Goal: Information Seeking & Learning: Learn about a topic

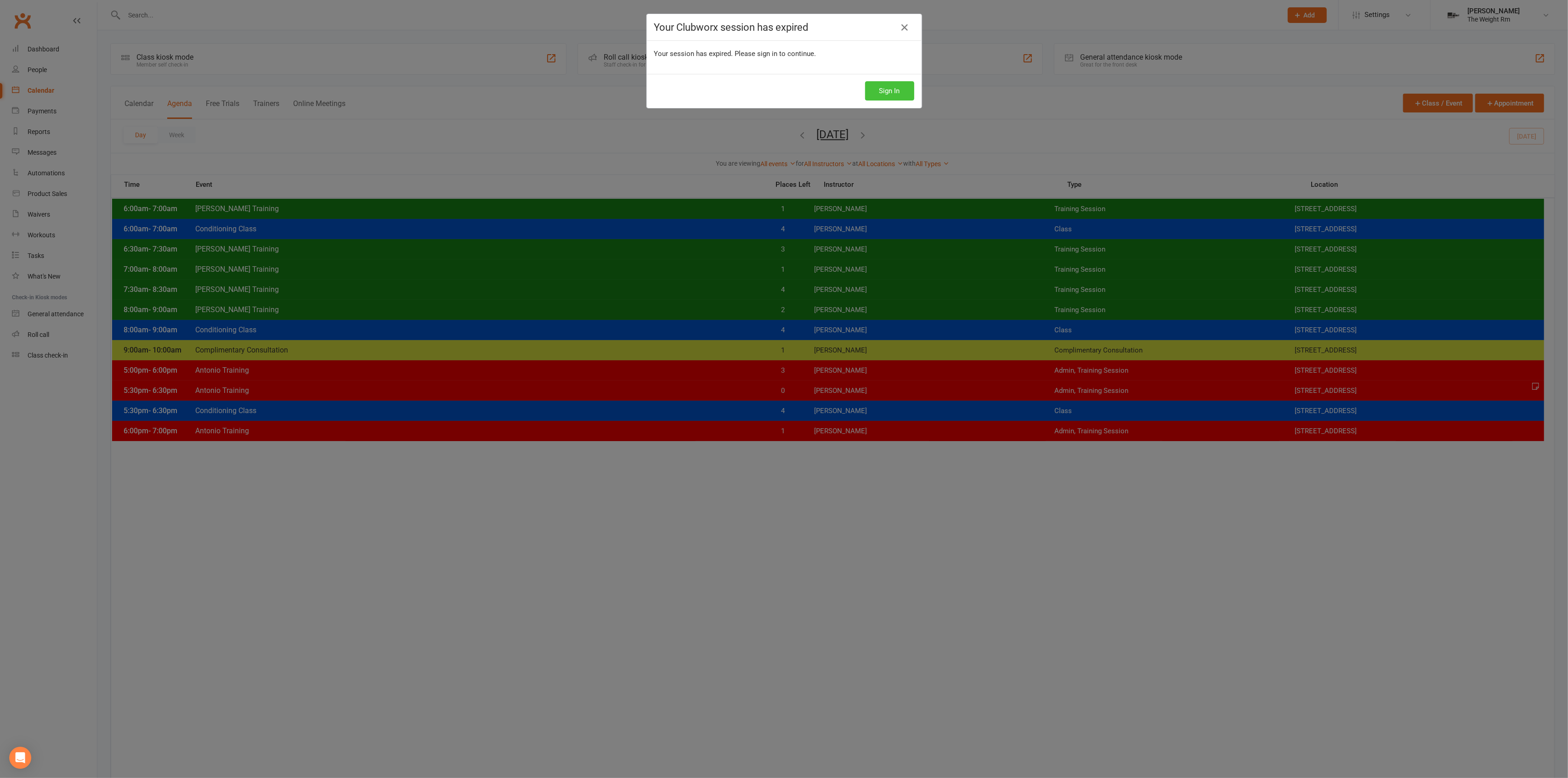
click at [898, 92] on button "Sign In" at bounding box center [890, 91] width 49 height 19
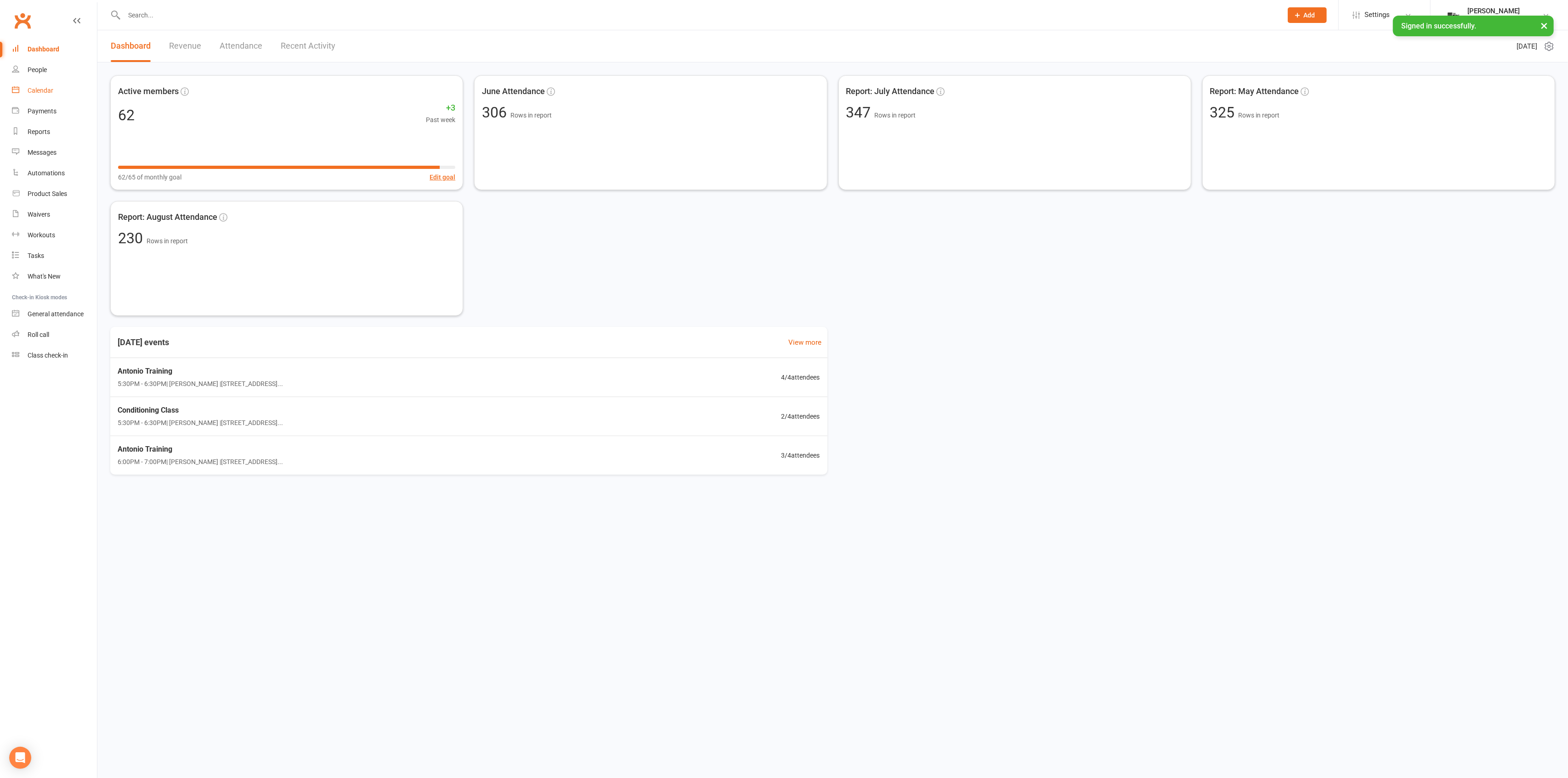
click at [79, 89] on link "Calendar" at bounding box center [54, 91] width 85 height 21
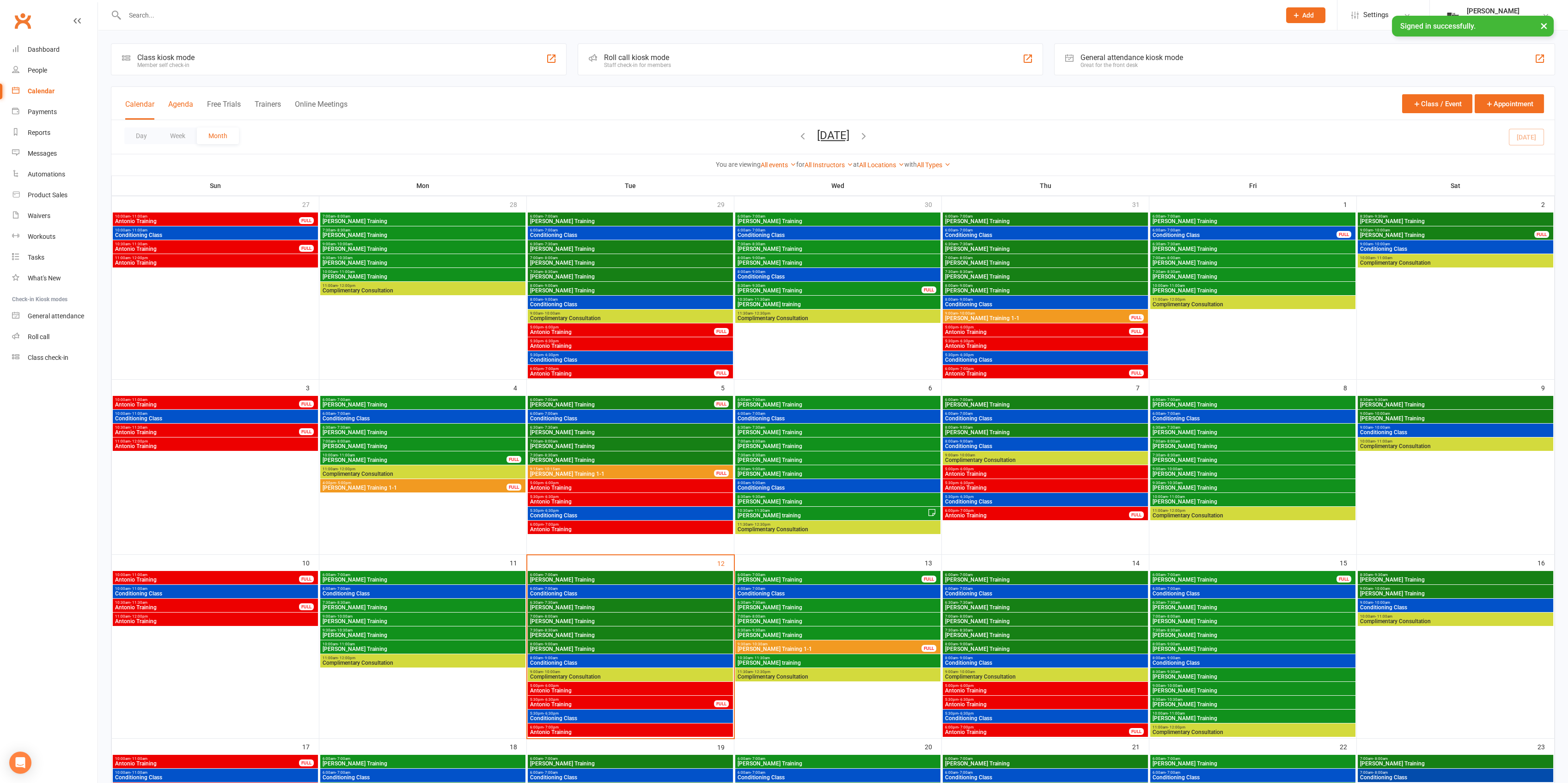
click at [178, 114] on button "Agenda" at bounding box center [181, 110] width 25 height 20
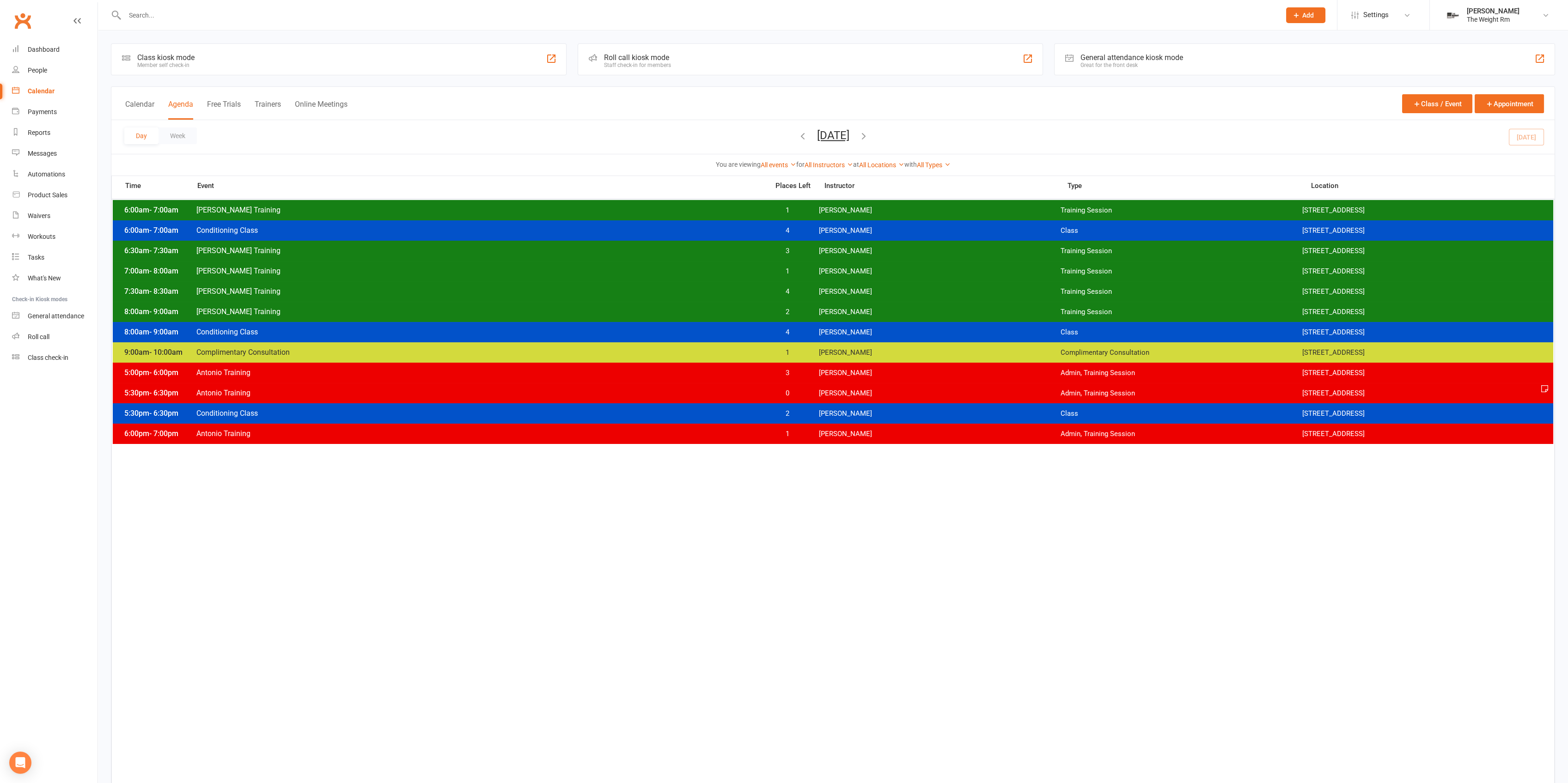
click at [810, 315] on span "2" at bounding box center [788, 312] width 48 height 8
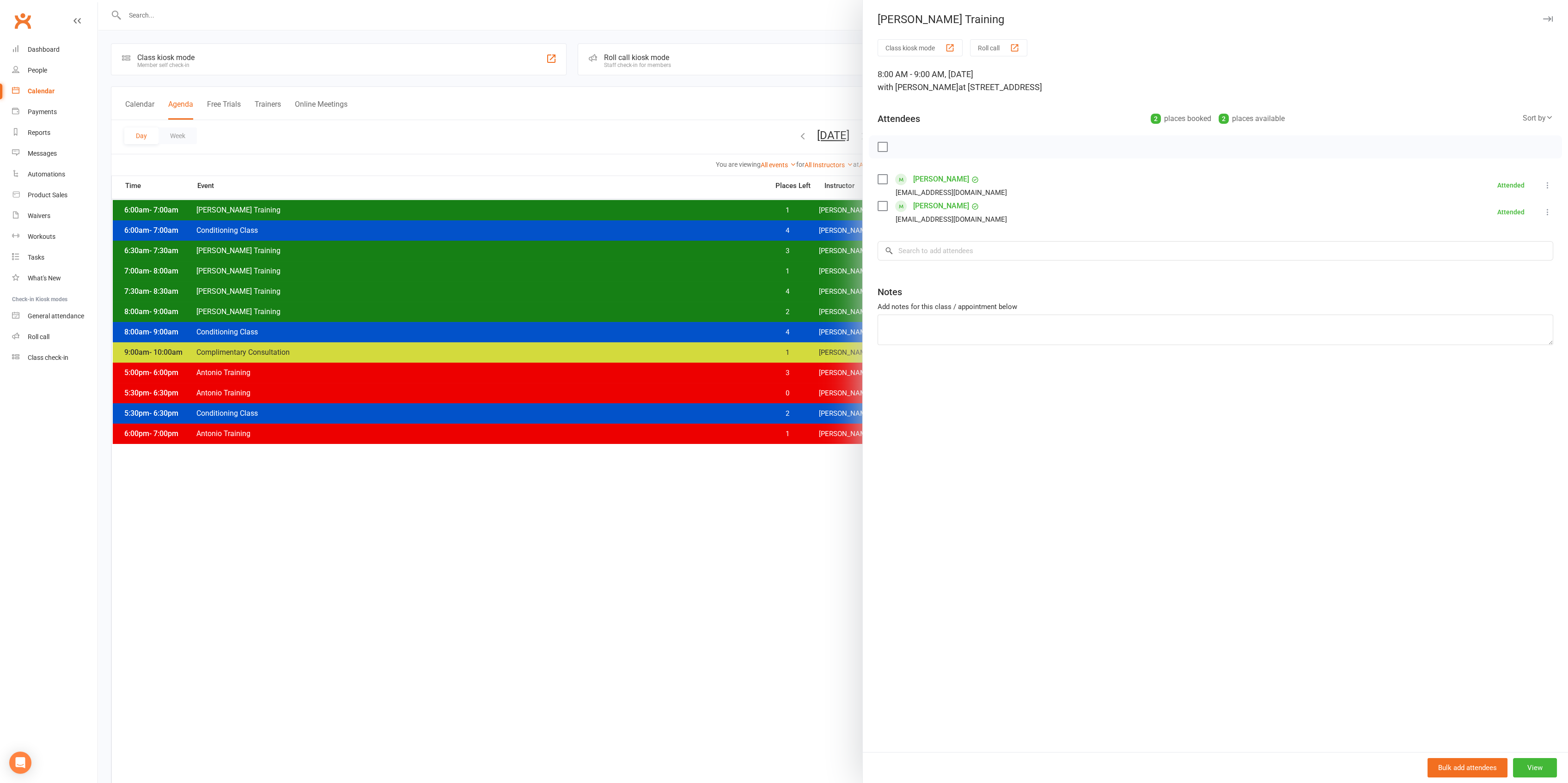
click at [761, 298] on div at bounding box center [833, 391] width 1470 height 783
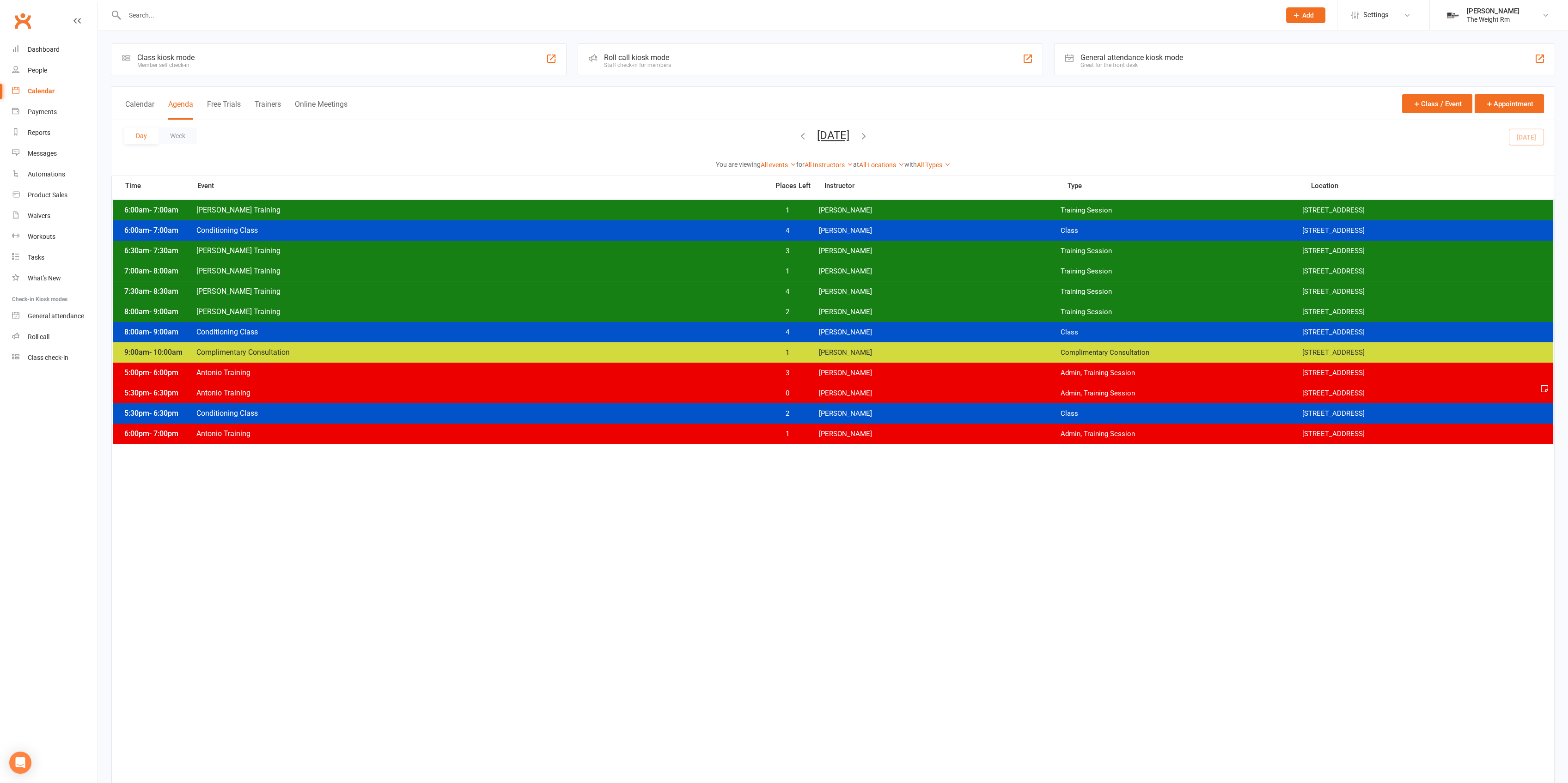
click at [849, 136] on button "[DATE]" at bounding box center [833, 135] width 33 height 13
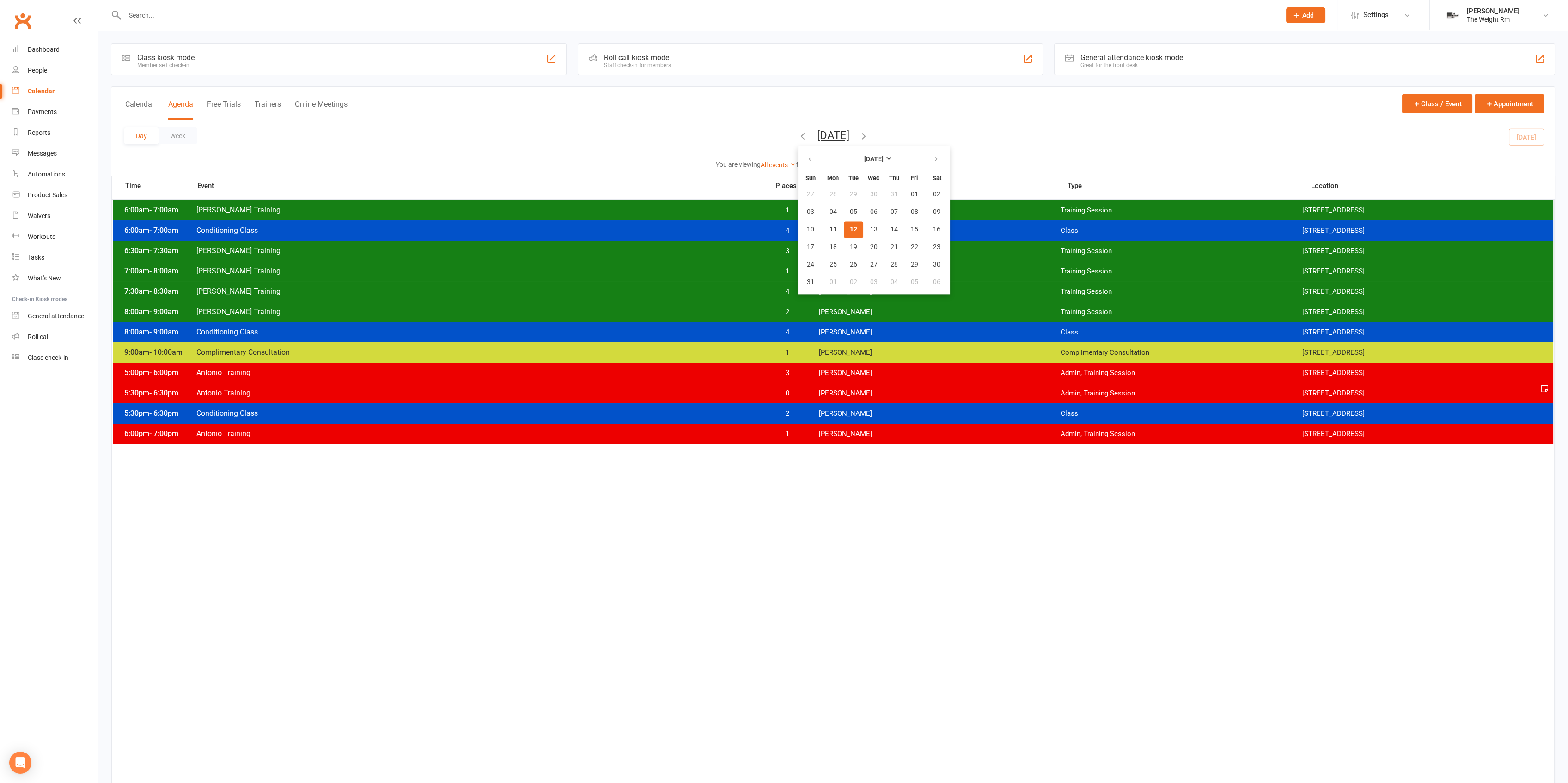
click at [910, 140] on div "Day Week [DATE] [DATE] Sun Mon Tue Wed Thu Fri Sat 27 28 29 30 31 01 02 03 04 0…" at bounding box center [833, 137] width 1443 height 34
click at [869, 138] on icon "button" at bounding box center [864, 136] width 10 height 10
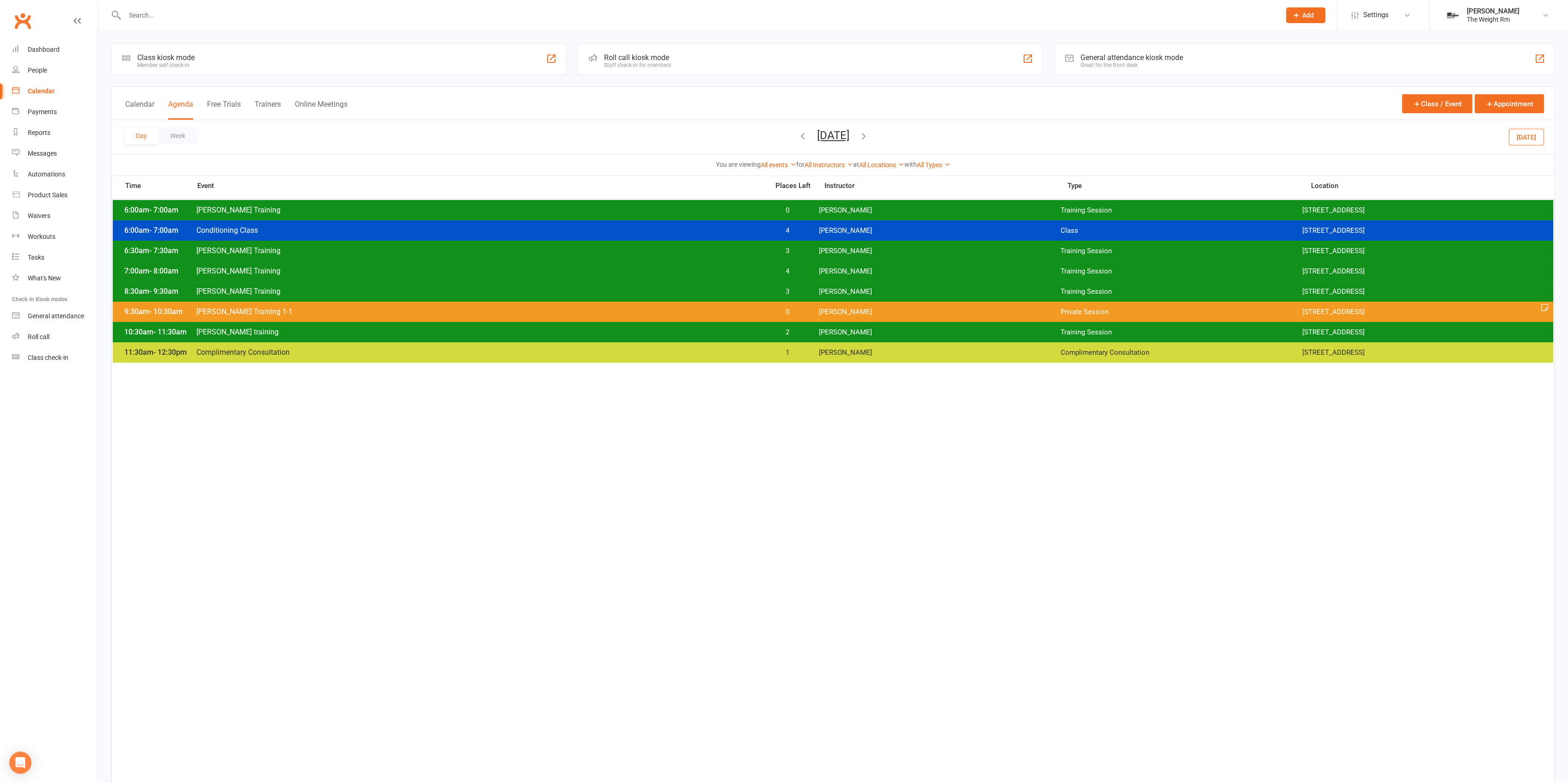
click at [852, 213] on span "[PERSON_NAME]" at bounding box center [940, 210] width 242 height 8
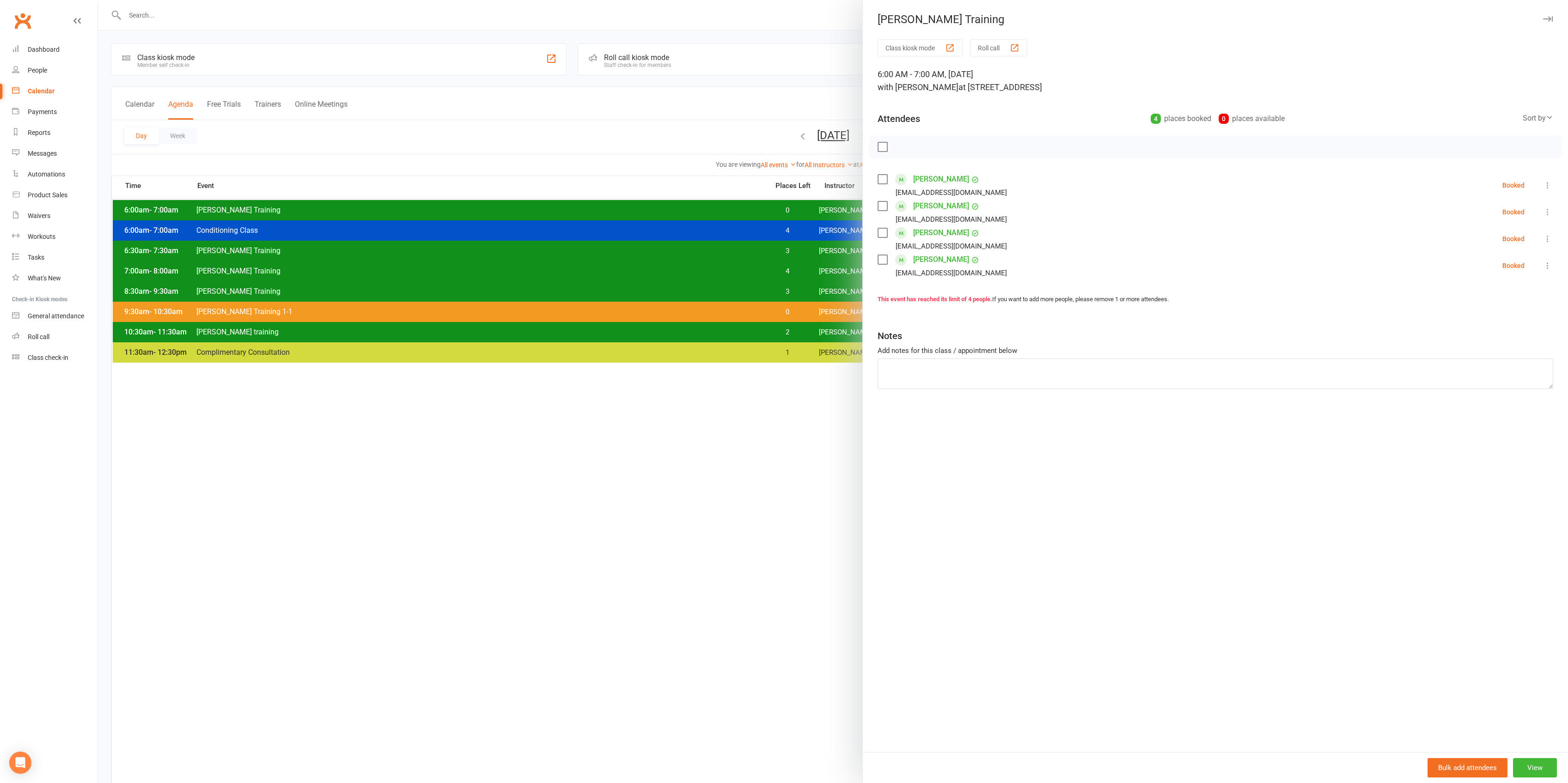
click at [812, 208] on div at bounding box center [833, 391] width 1470 height 783
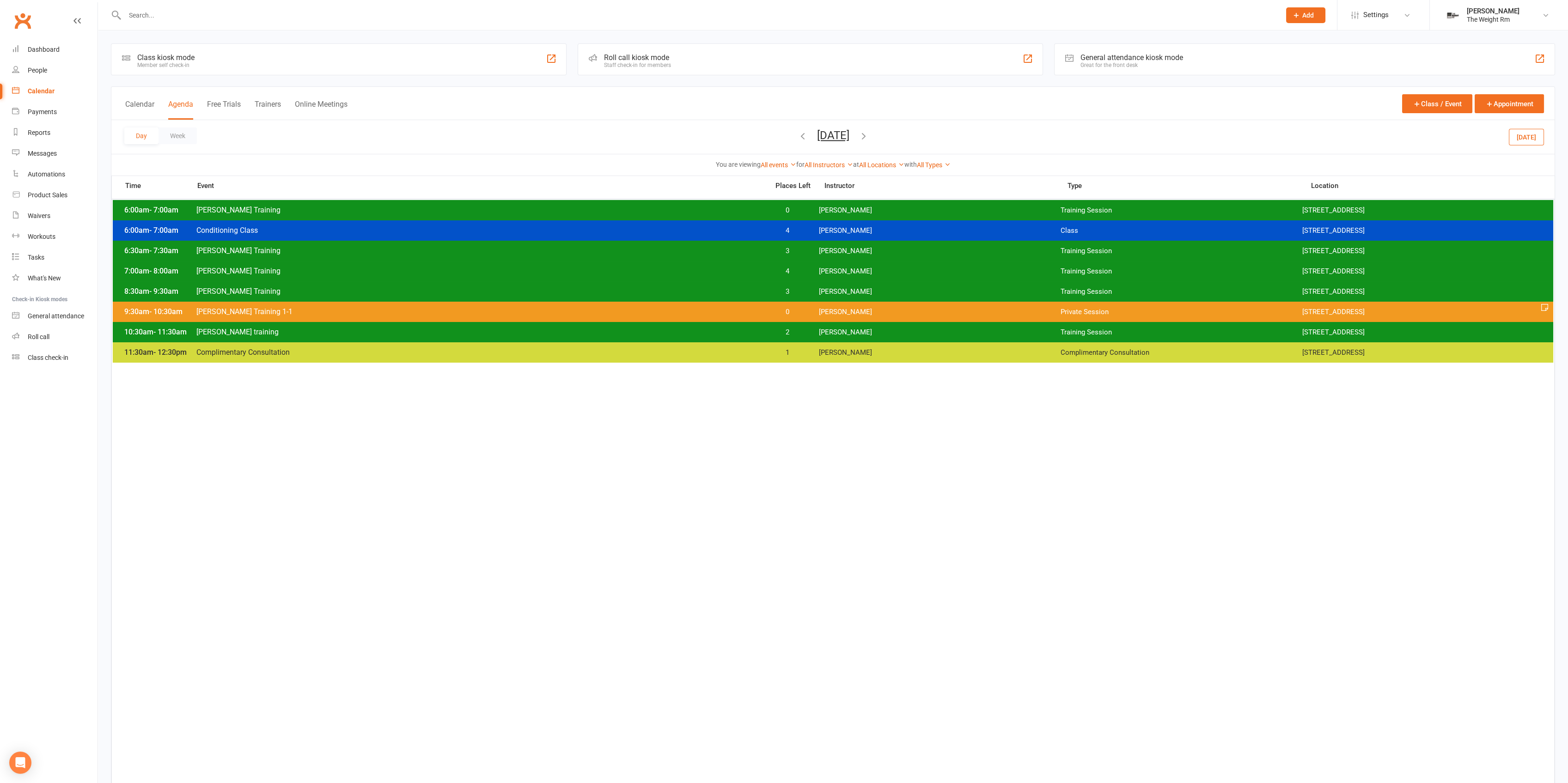
click at [812, 208] on div "6:00am - 7:00am [PERSON_NAME] Training 0 [PERSON_NAME] Training Session [STREET…" at bounding box center [833, 210] width 1440 height 20
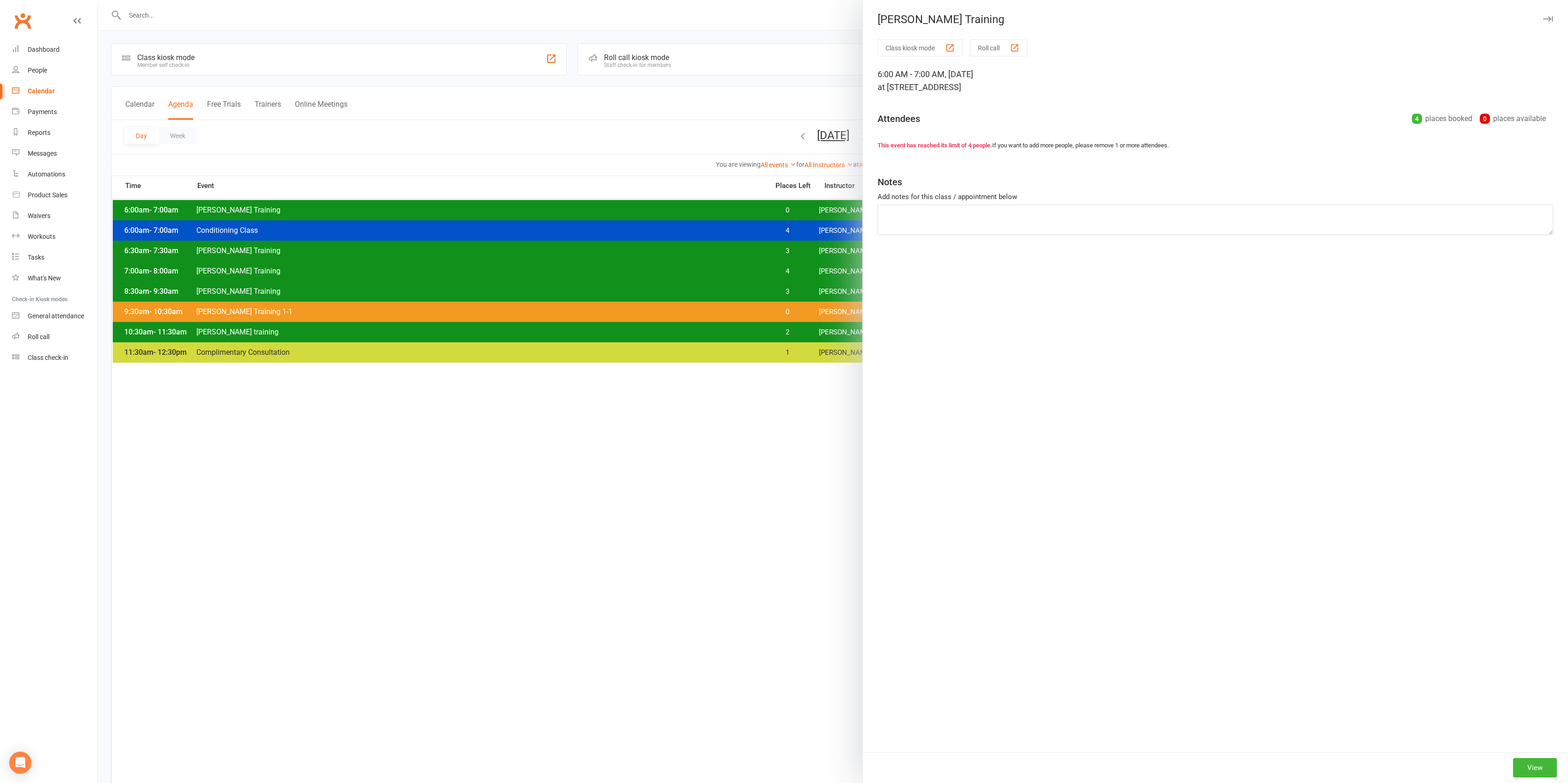
click at [812, 208] on div at bounding box center [833, 391] width 1470 height 783
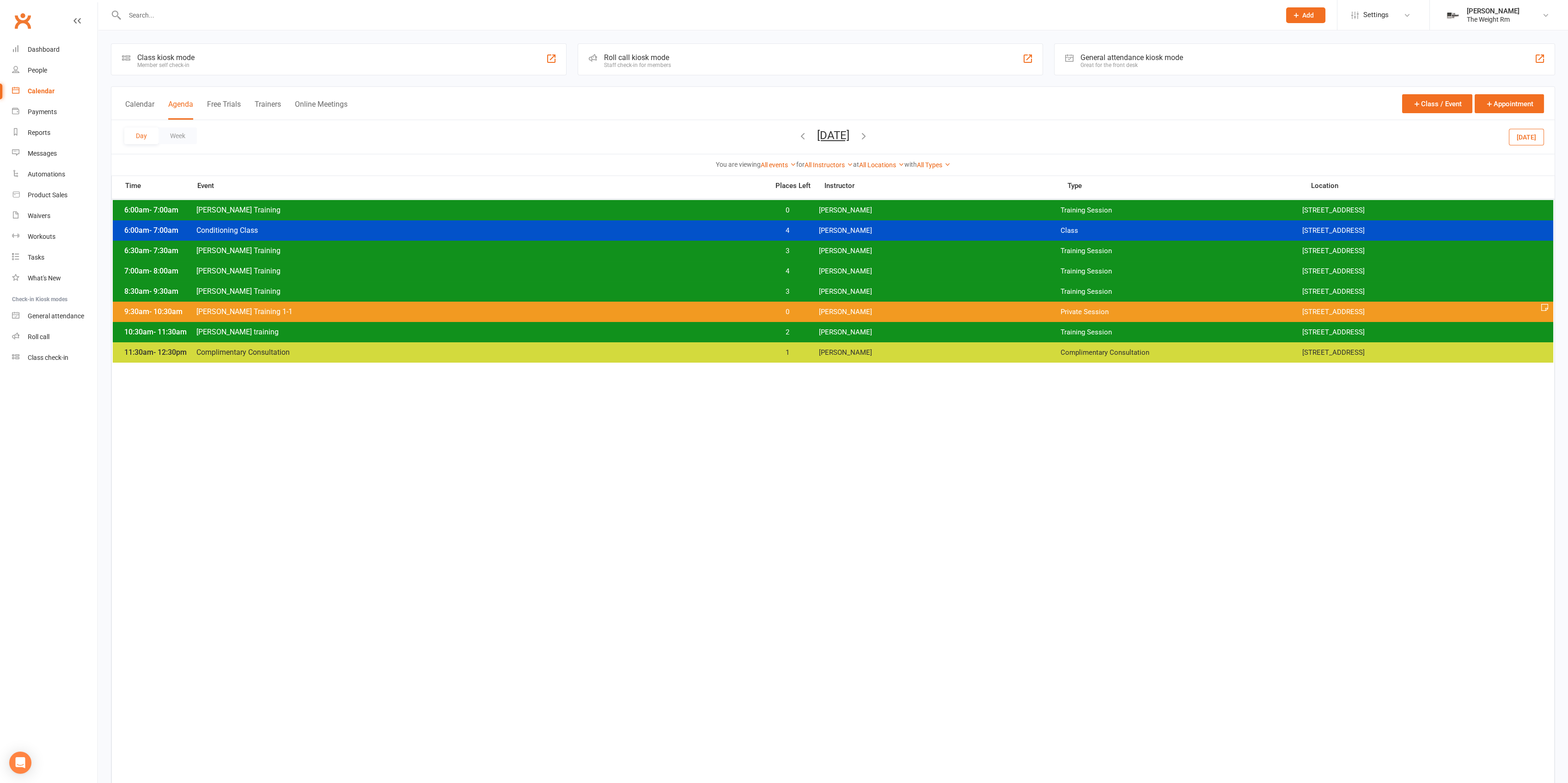
click at [831, 326] on div "10:30am - 11:30am [PERSON_NAME] training 2 [PERSON_NAME] Training Session [STRE…" at bounding box center [833, 332] width 1440 height 20
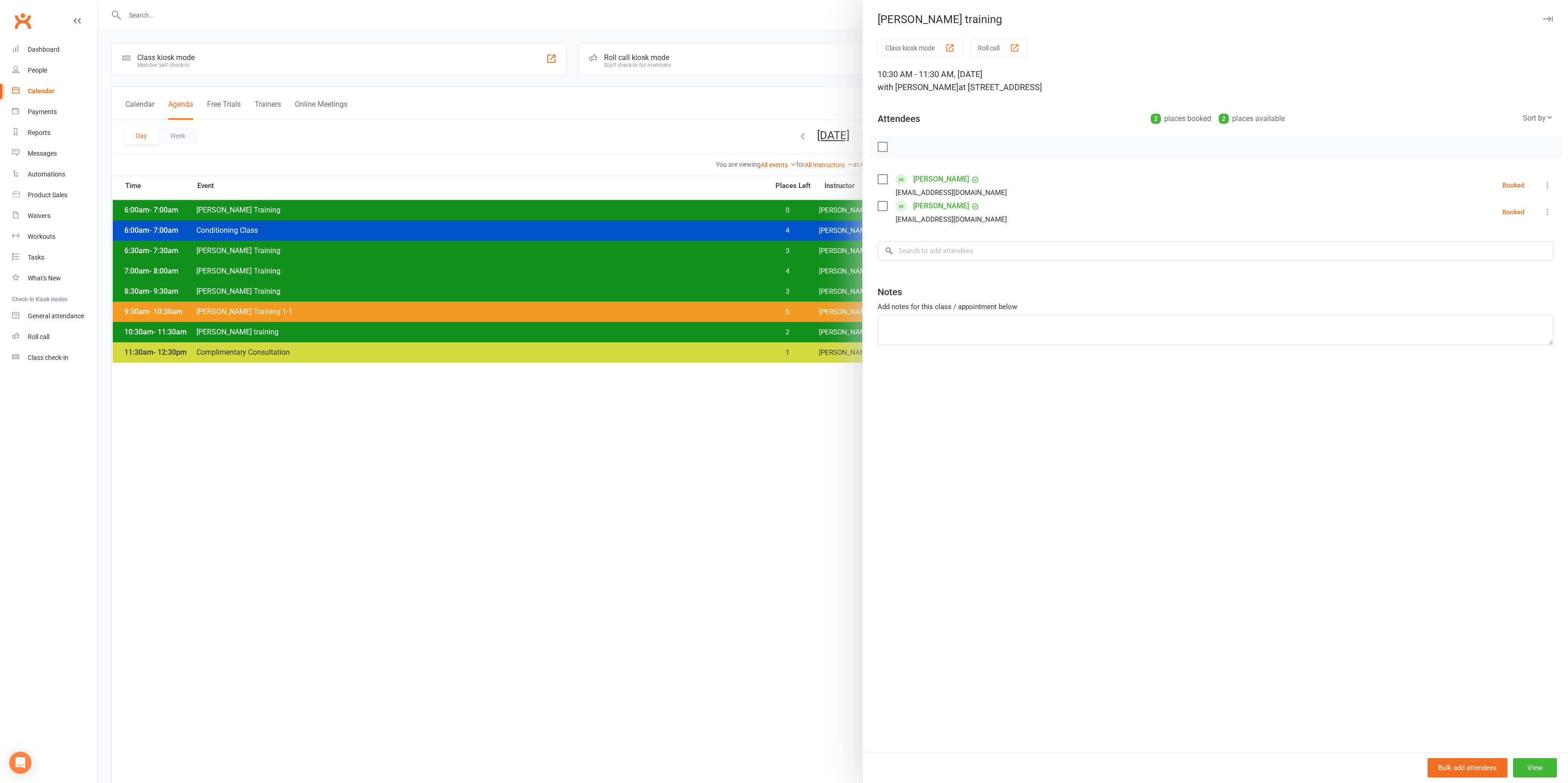
click at [751, 320] on div at bounding box center [833, 391] width 1470 height 783
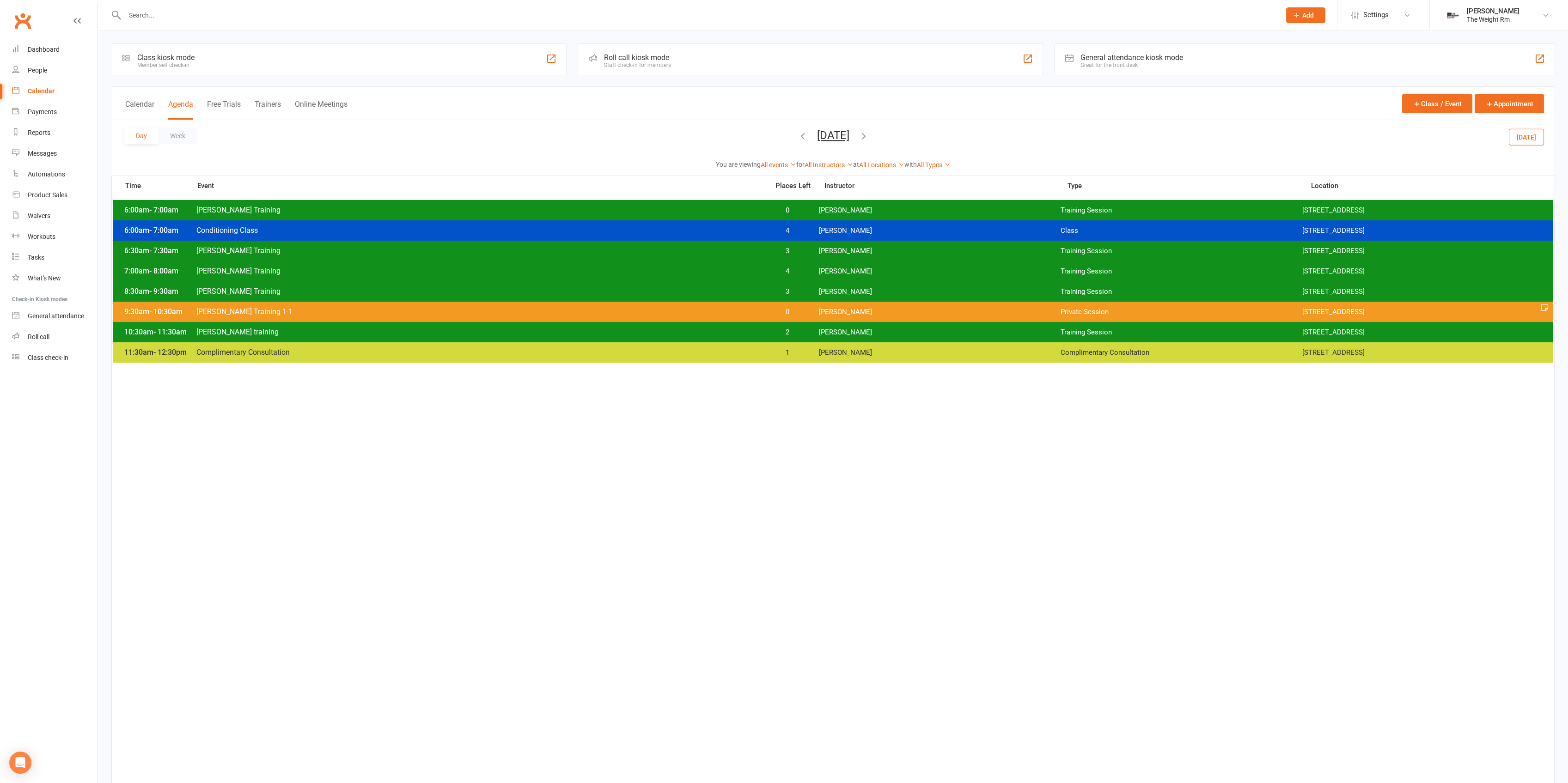
click at [805, 204] on div "6:00am - 7:00am [PERSON_NAME] Training 0 [PERSON_NAME] Training Session [STREET…" at bounding box center [833, 210] width 1440 height 20
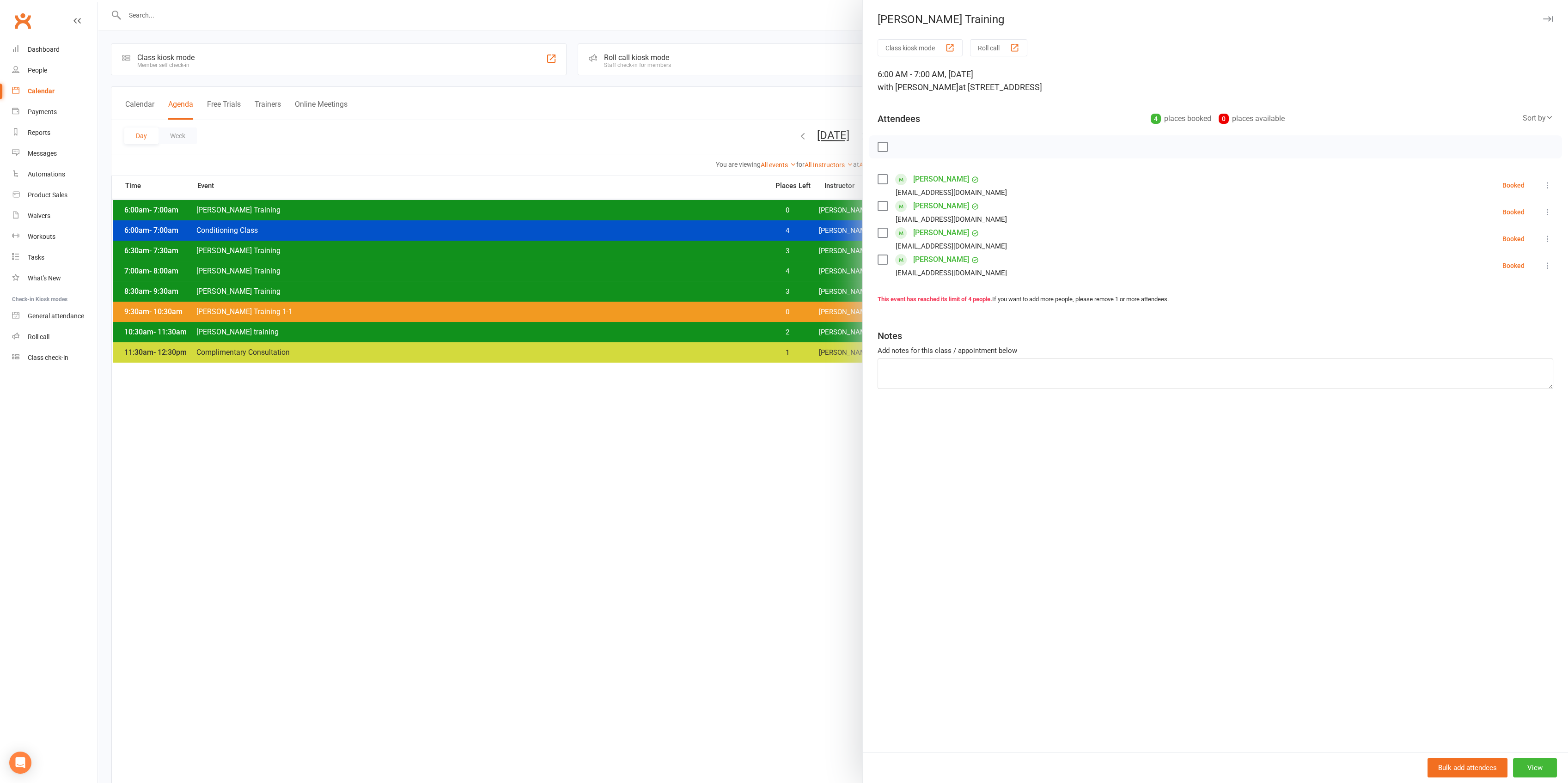
click at [796, 206] on div at bounding box center [833, 391] width 1470 height 783
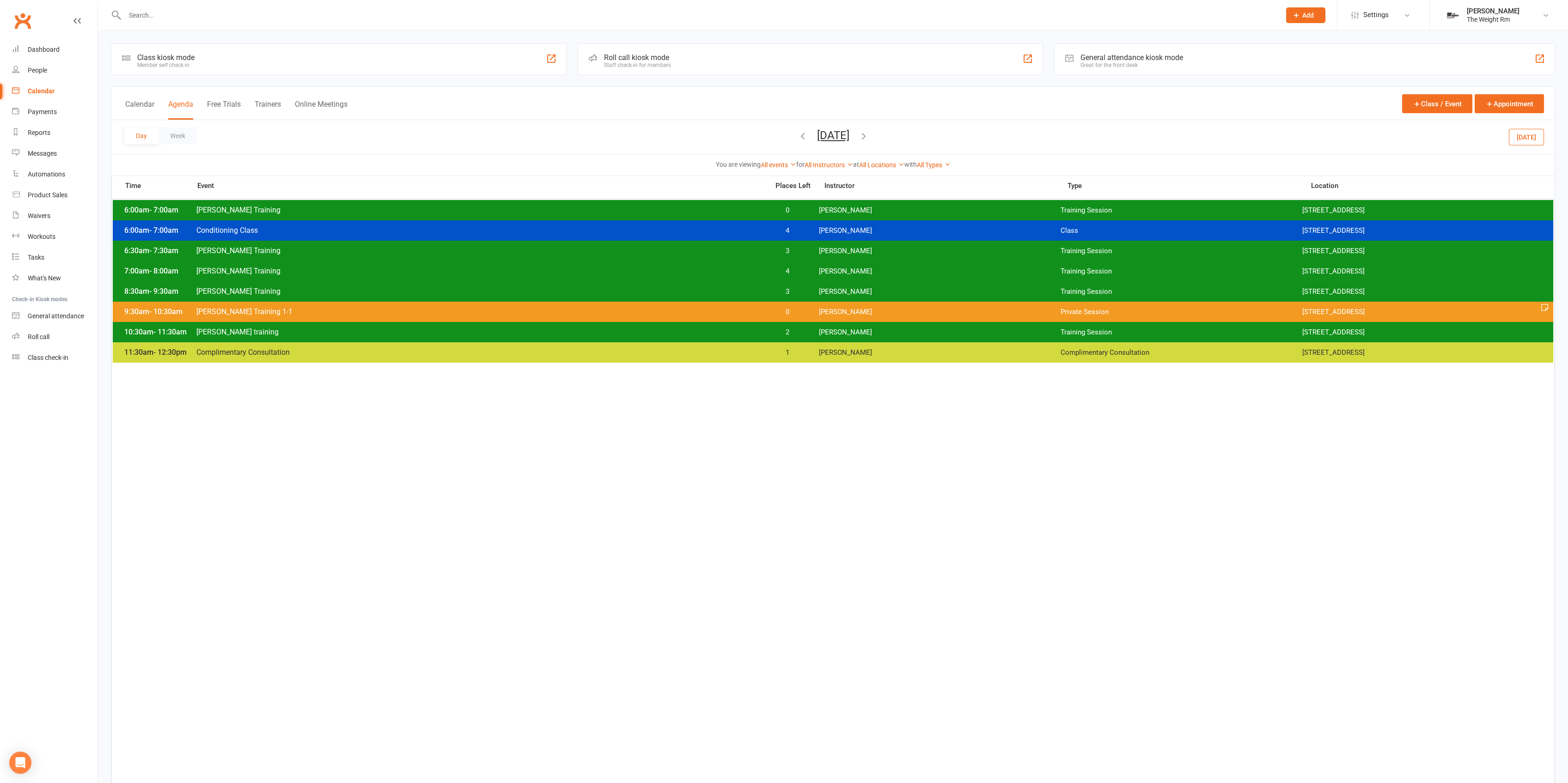
click at [823, 210] on span "[PERSON_NAME]" at bounding box center [940, 210] width 242 height 8
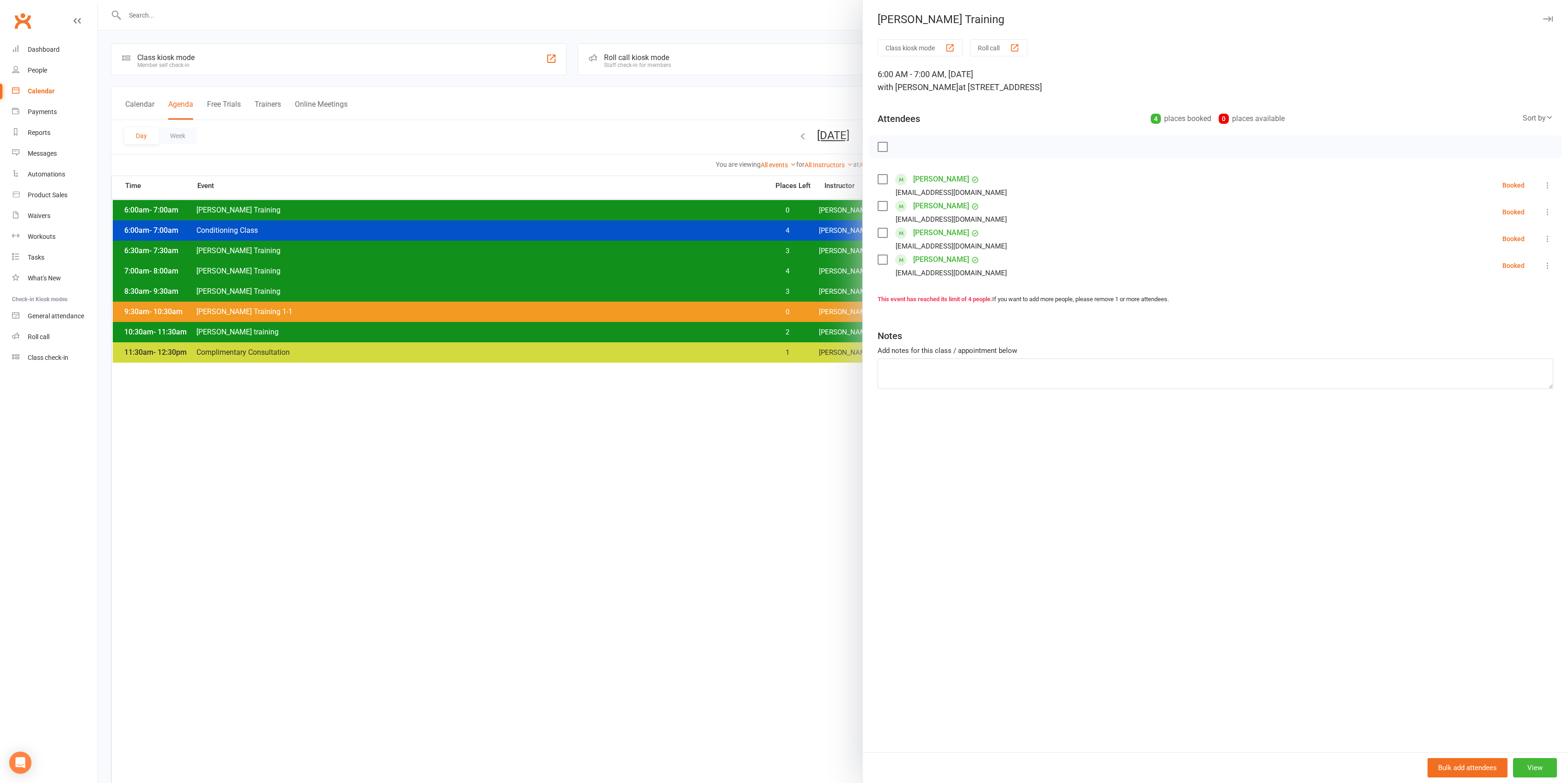
drag, startPoint x: 778, startPoint y: 209, endPoint x: 782, endPoint y: 214, distance: 6.4
click at [780, 210] on div at bounding box center [833, 391] width 1470 height 783
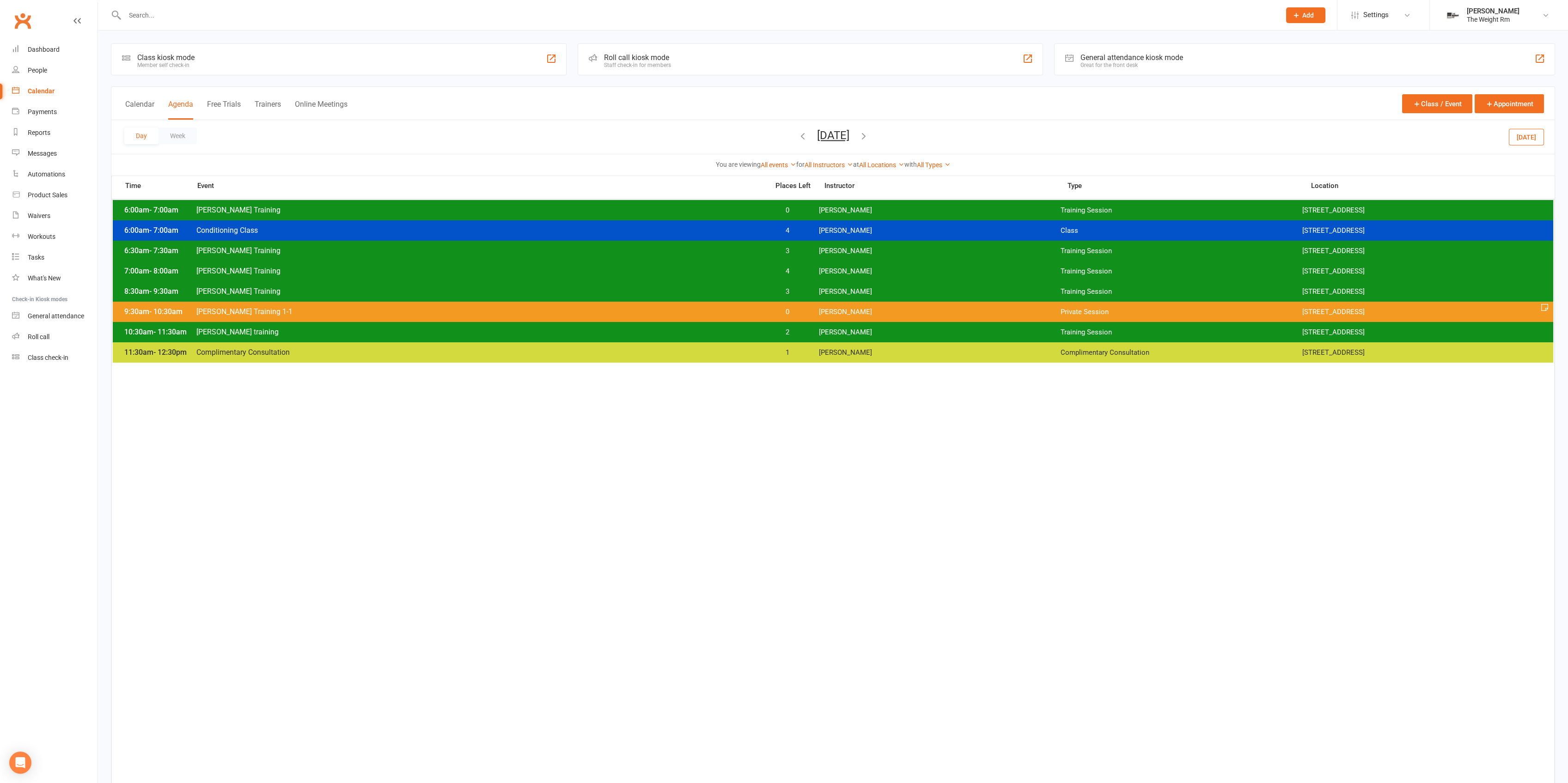
click at [862, 208] on span "[PERSON_NAME]" at bounding box center [940, 210] width 242 height 8
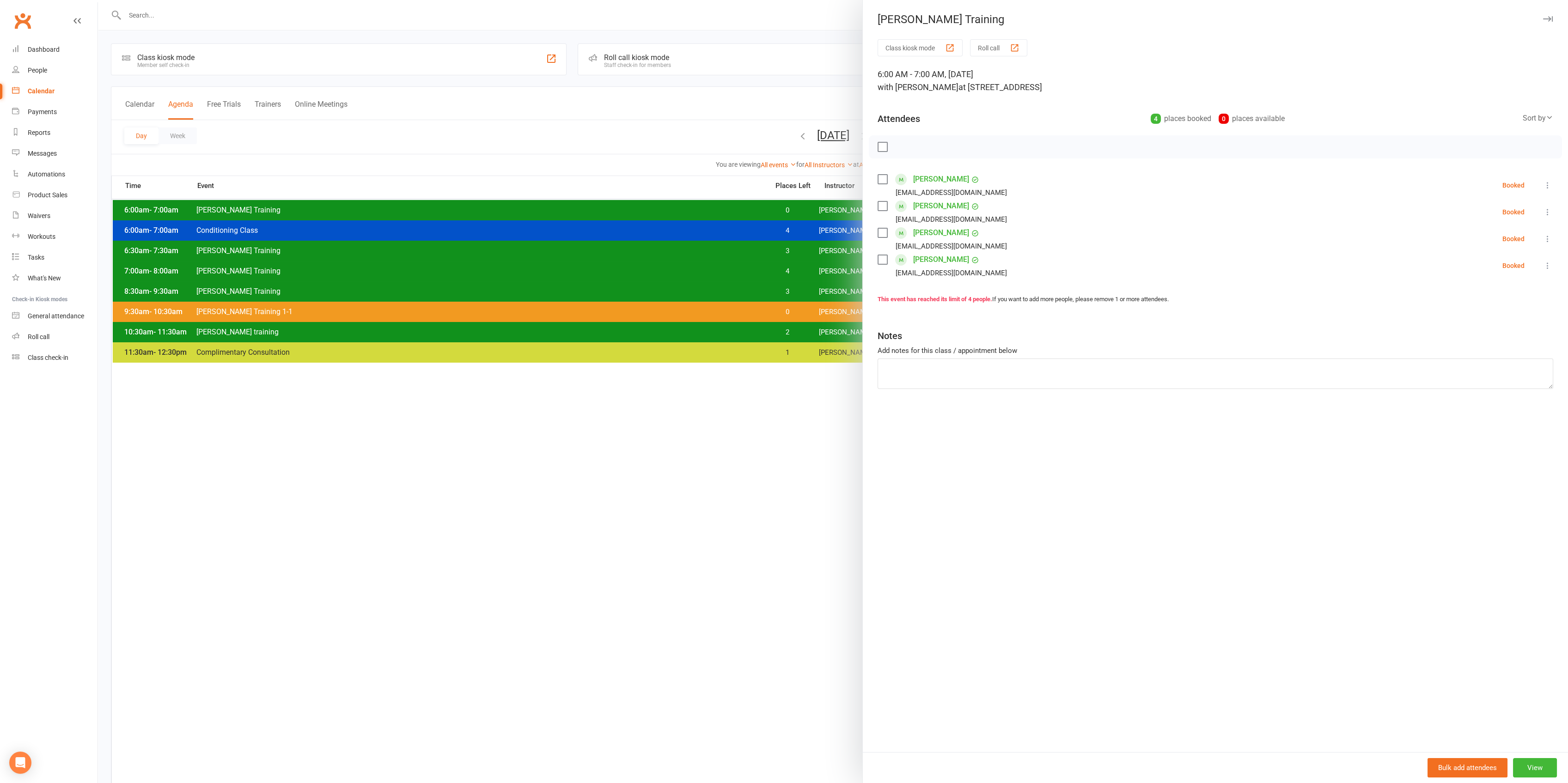
click at [770, 200] on div at bounding box center [833, 391] width 1470 height 783
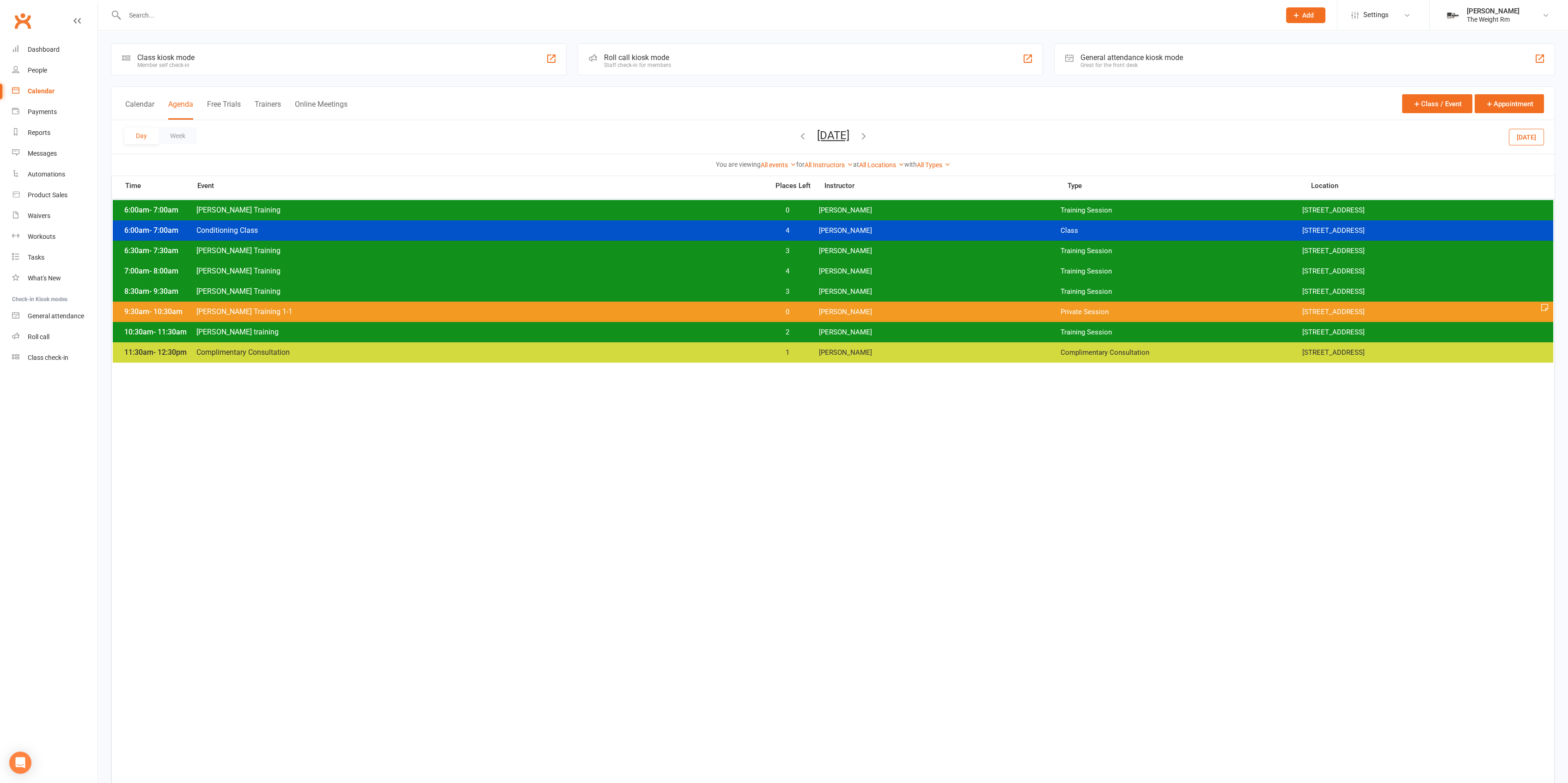
click at [874, 209] on span "[PERSON_NAME]" at bounding box center [940, 210] width 242 height 8
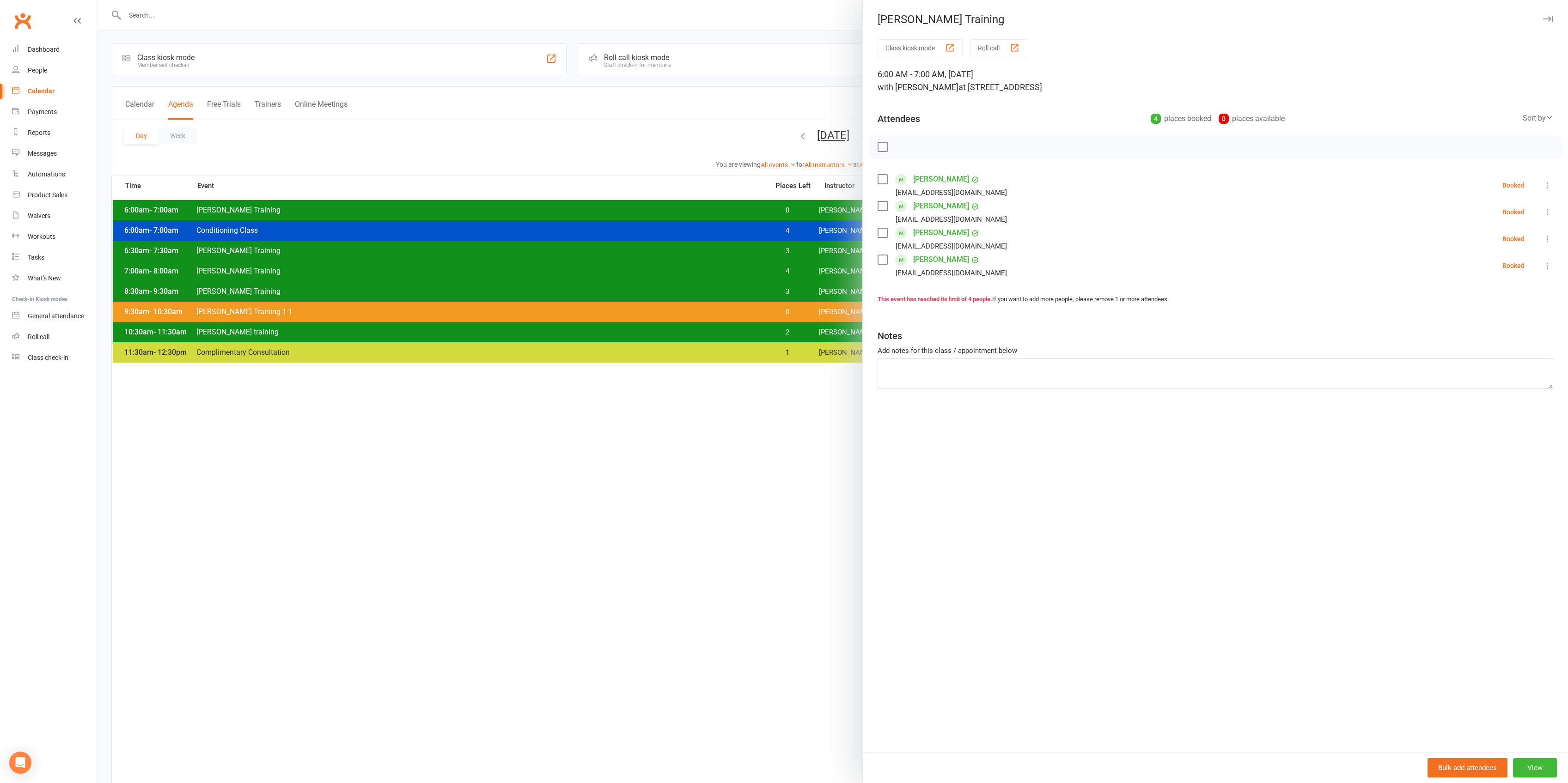
click at [747, 199] on div at bounding box center [833, 391] width 1470 height 783
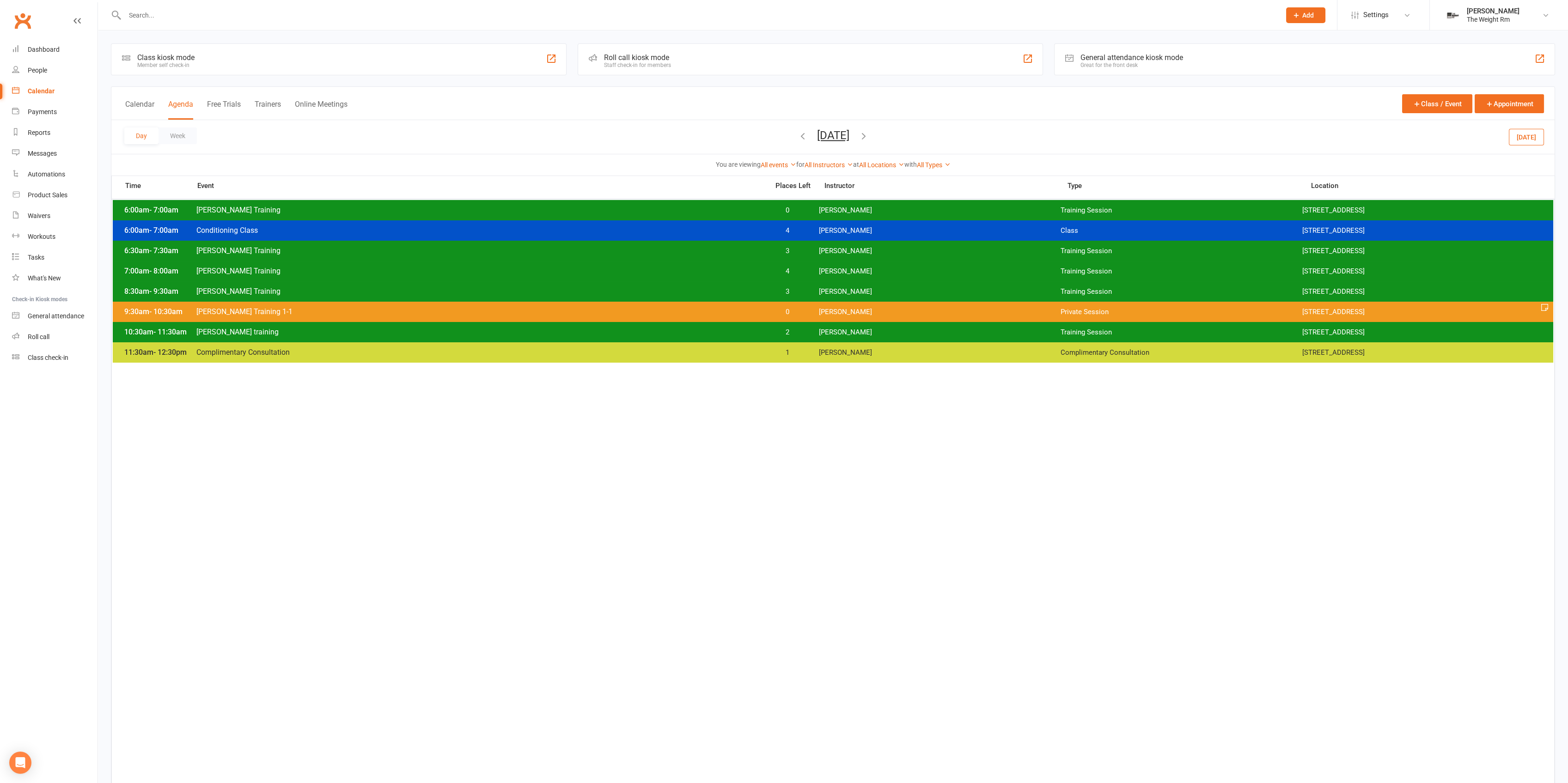
click at [752, 211] on div at bounding box center [833, 391] width 1470 height 783
click at [752, 211] on span "[PERSON_NAME] Training" at bounding box center [479, 210] width 568 height 8
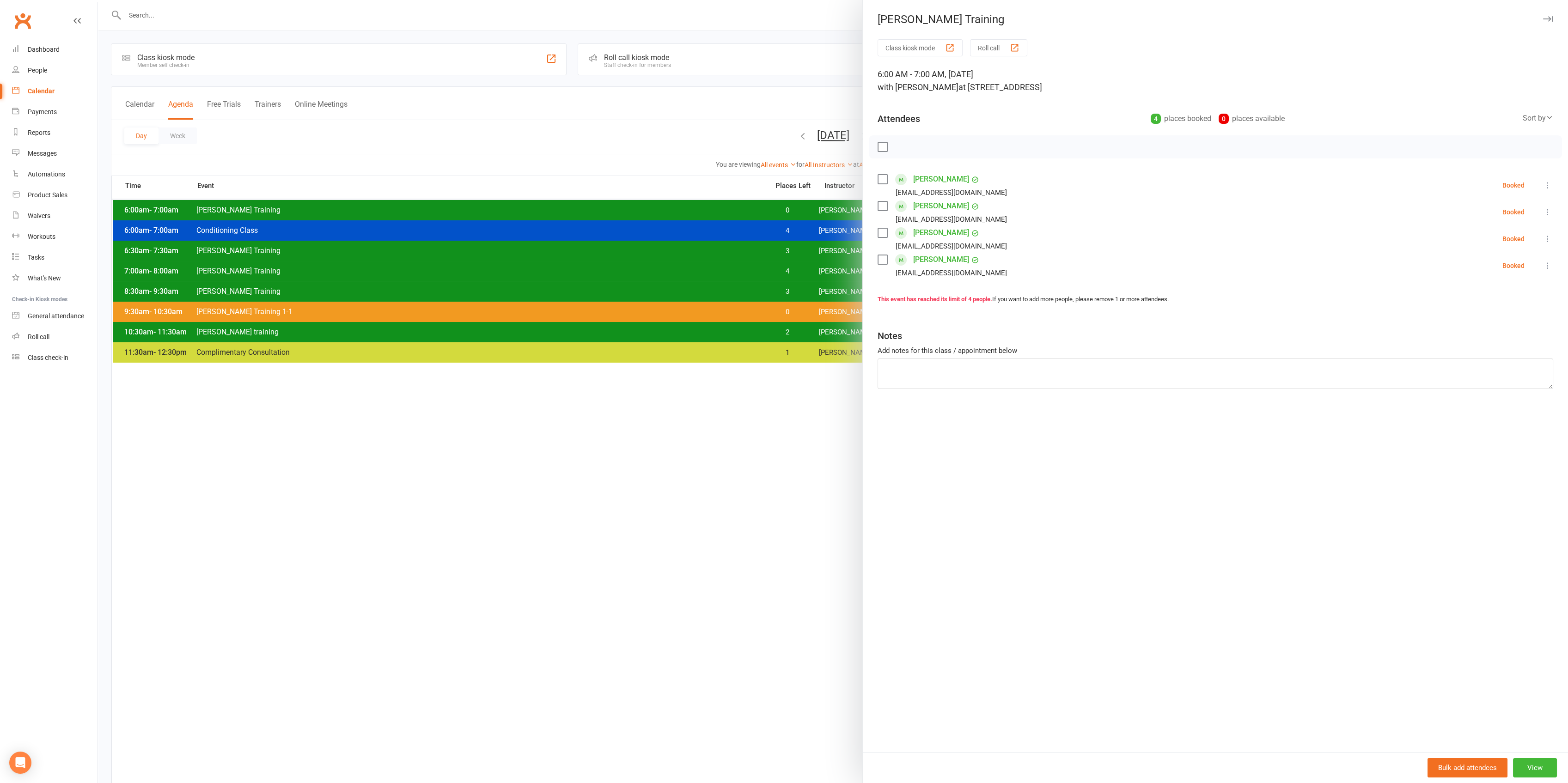
click at [786, 227] on div at bounding box center [833, 391] width 1470 height 783
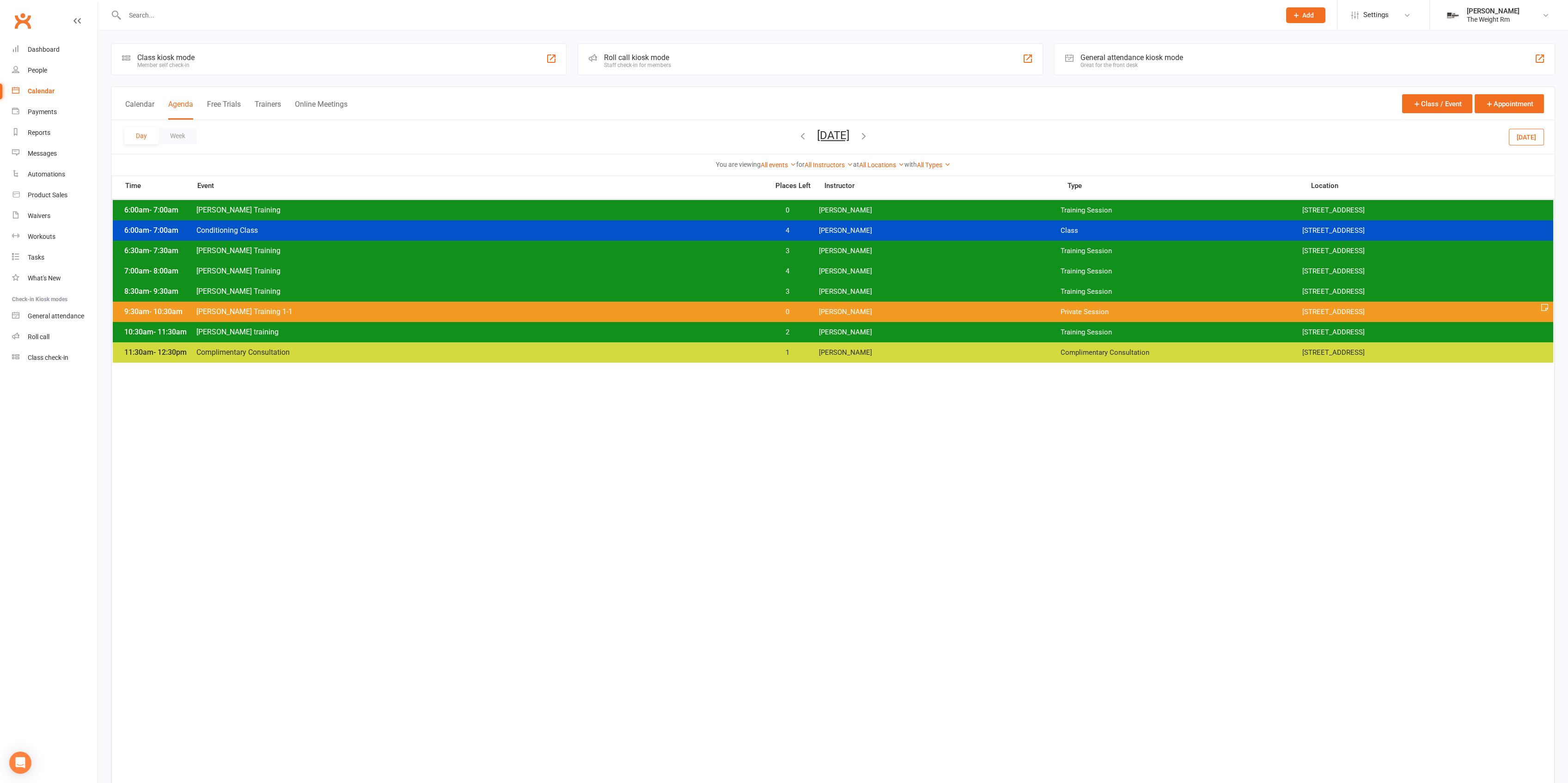
click at [797, 210] on span "0" at bounding box center [788, 210] width 48 height 8
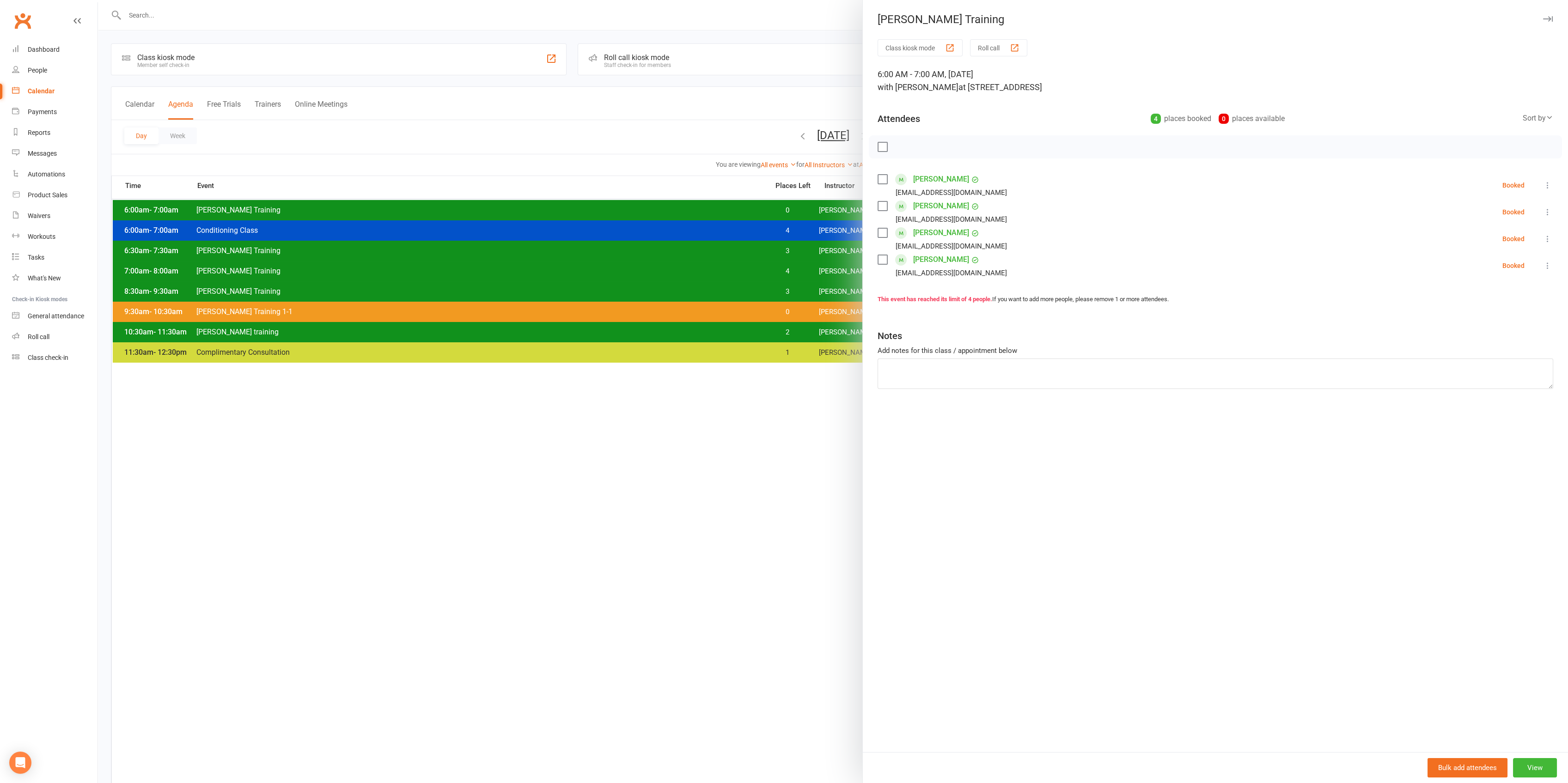
click at [786, 209] on div at bounding box center [833, 391] width 1470 height 783
